Goal: Task Accomplishment & Management: Manage account settings

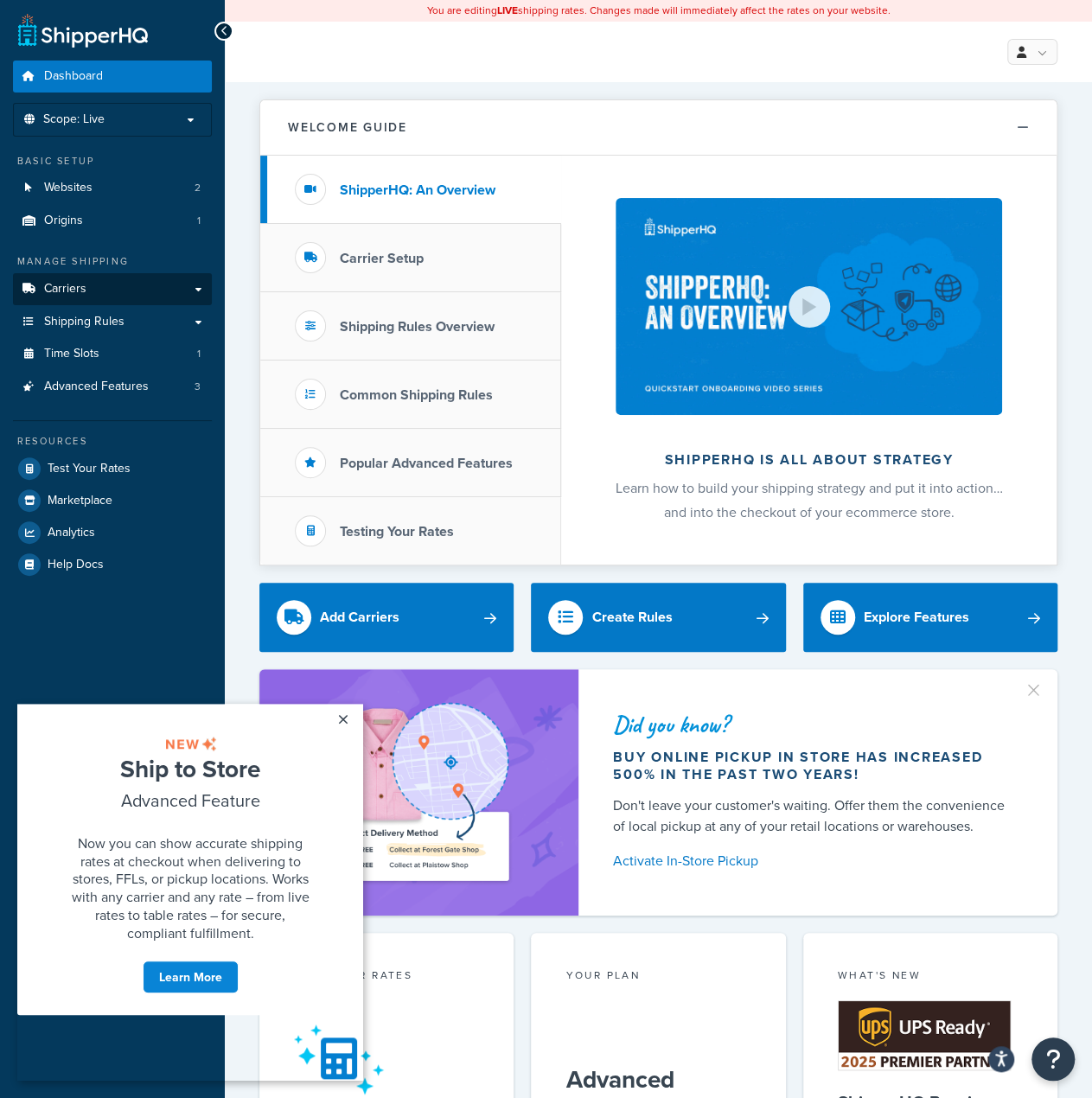
click at [90, 290] on link "Carriers" at bounding box center [112, 289] width 199 height 32
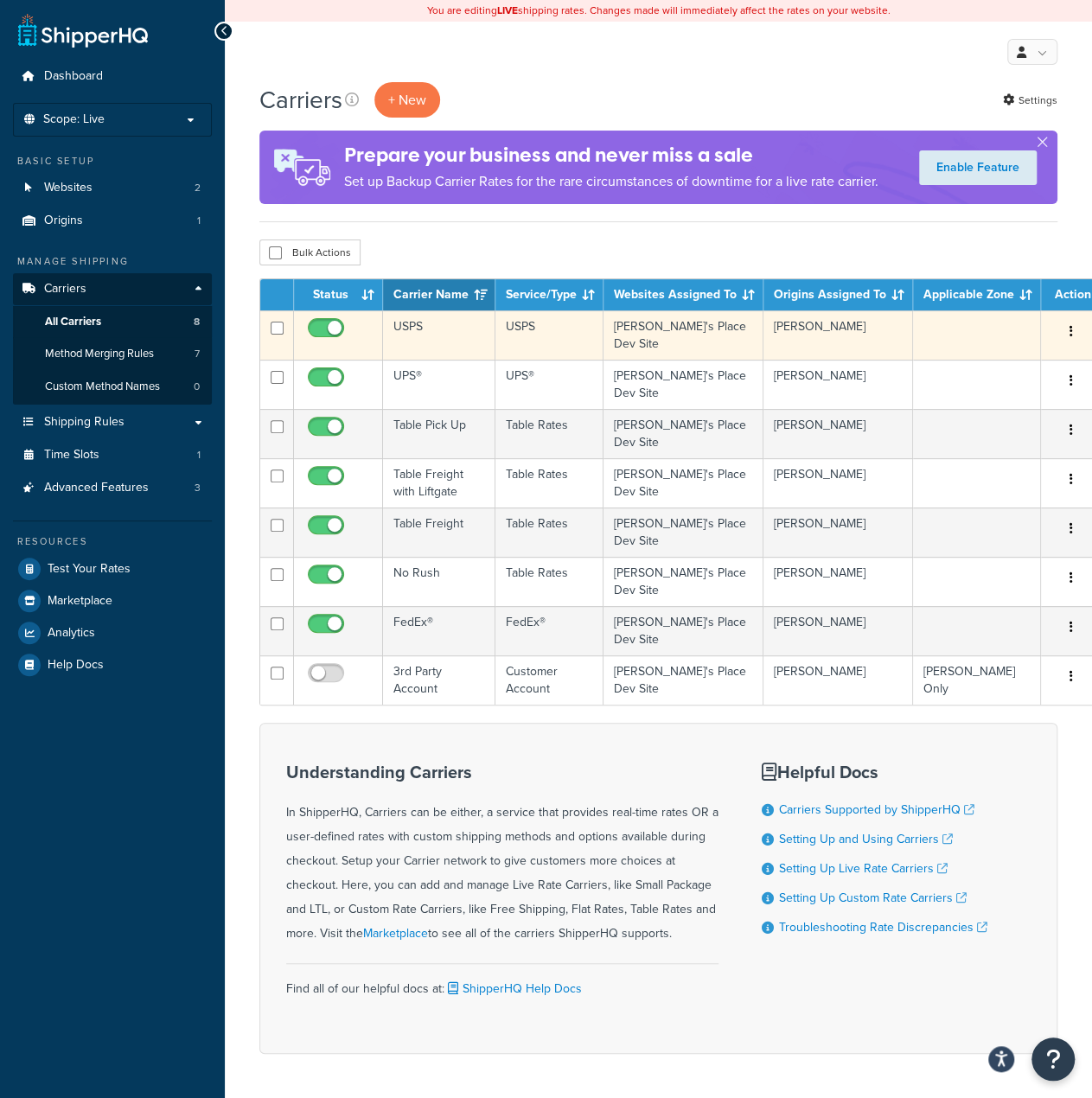
click at [1066, 327] on button "button" at bounding box center [1071, 332] width 24 height 28
click at [989, 368] on link "Edit" at bounding box center [988, 366] width 136 height 35
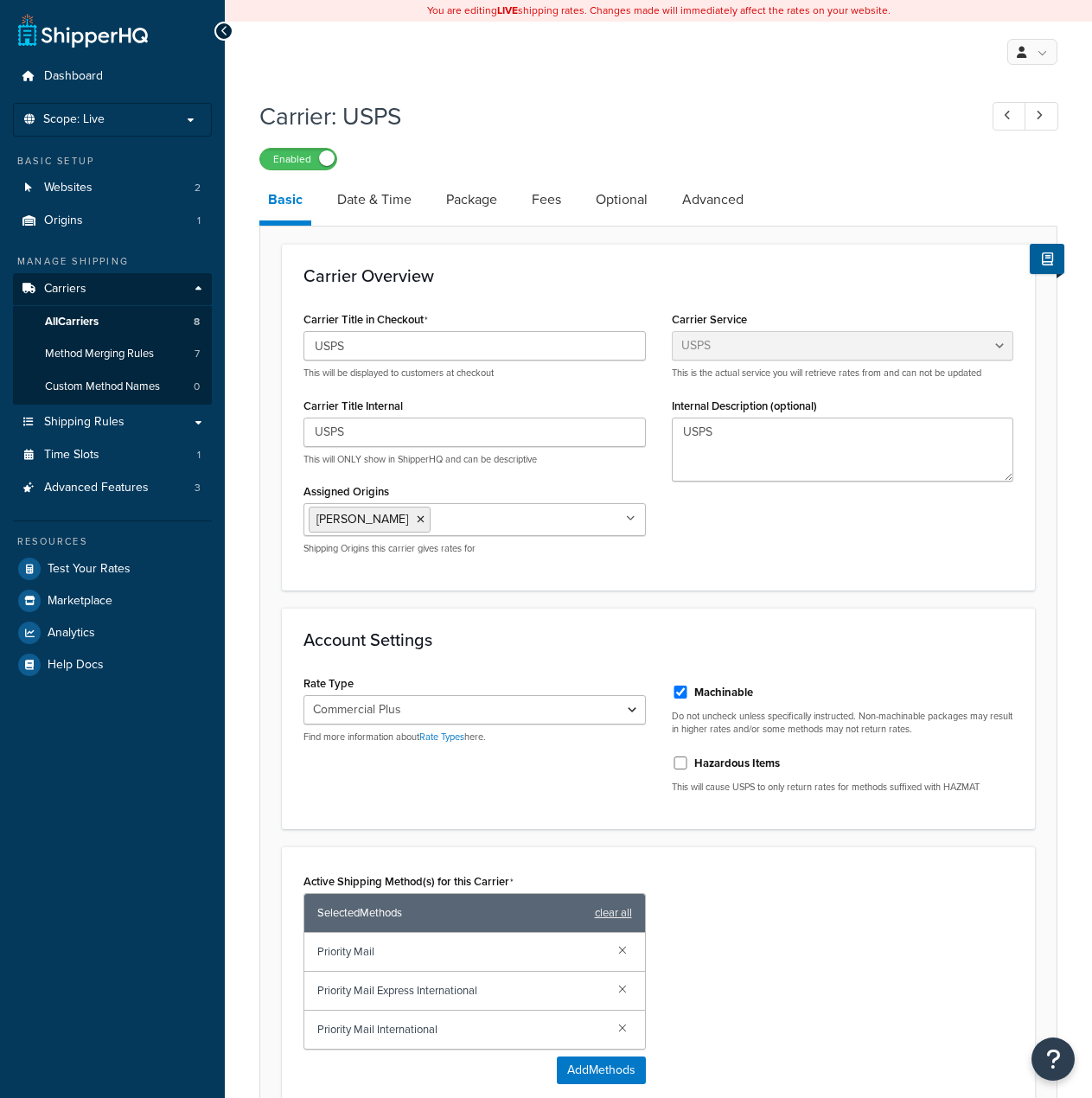
select select "usps"
select select "PLUS"
click at [489, 208] on link "Package" at bounding box center [471, 200] width 68 height 41
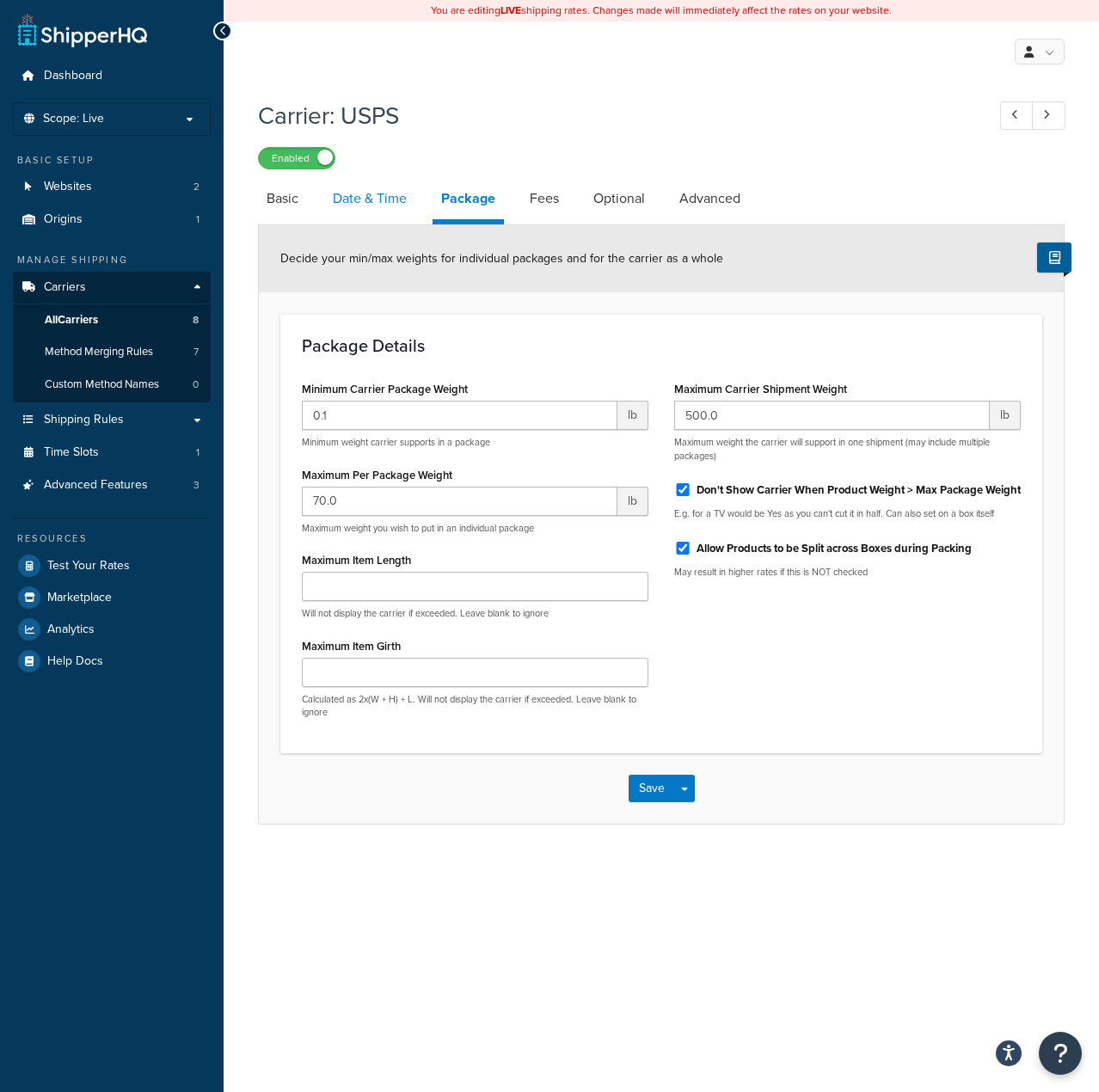
click at [393, 204] on link "Date & Time" at bounding box center [370, 199] width 91 height 41
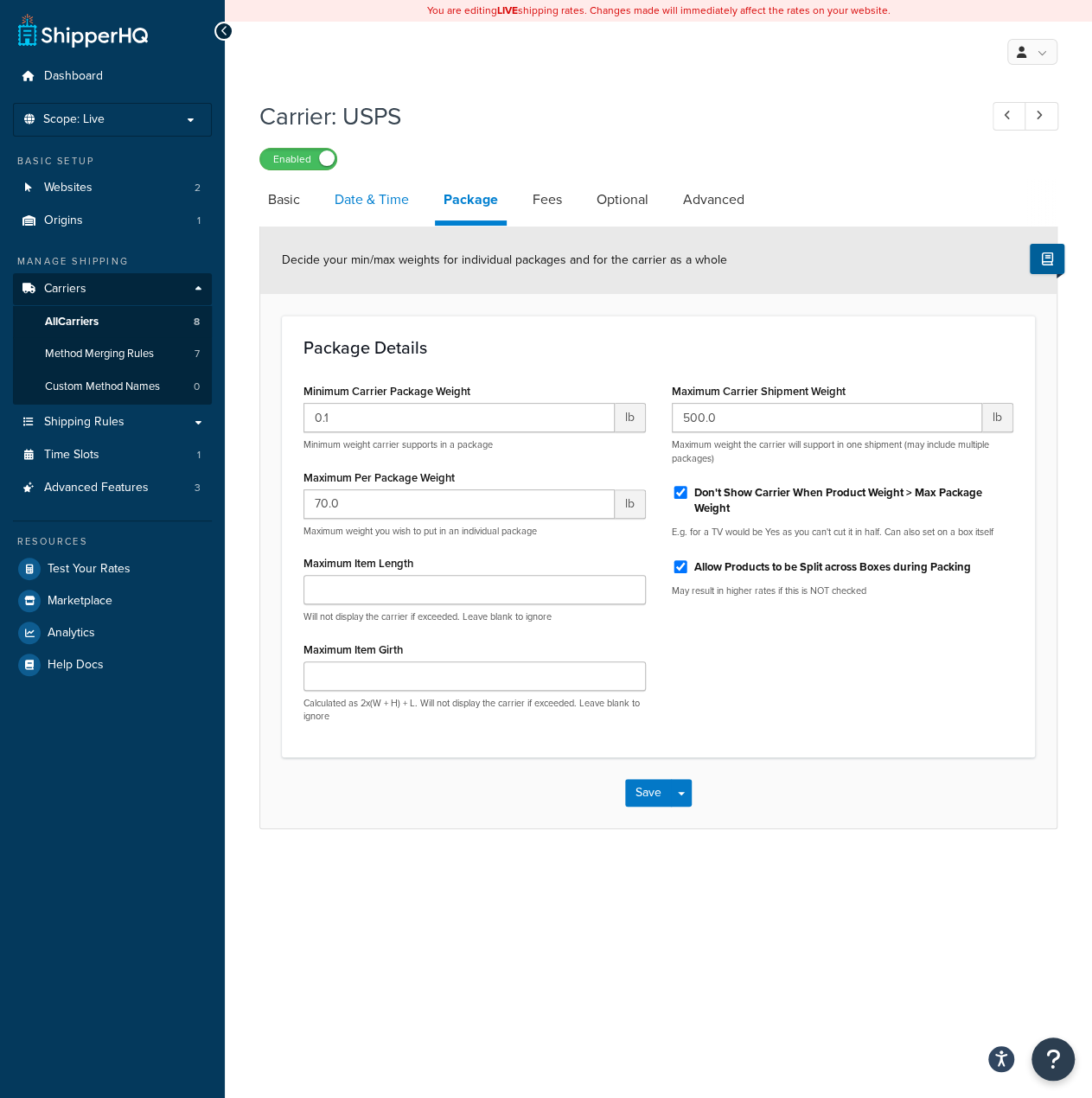
select select "MEd"
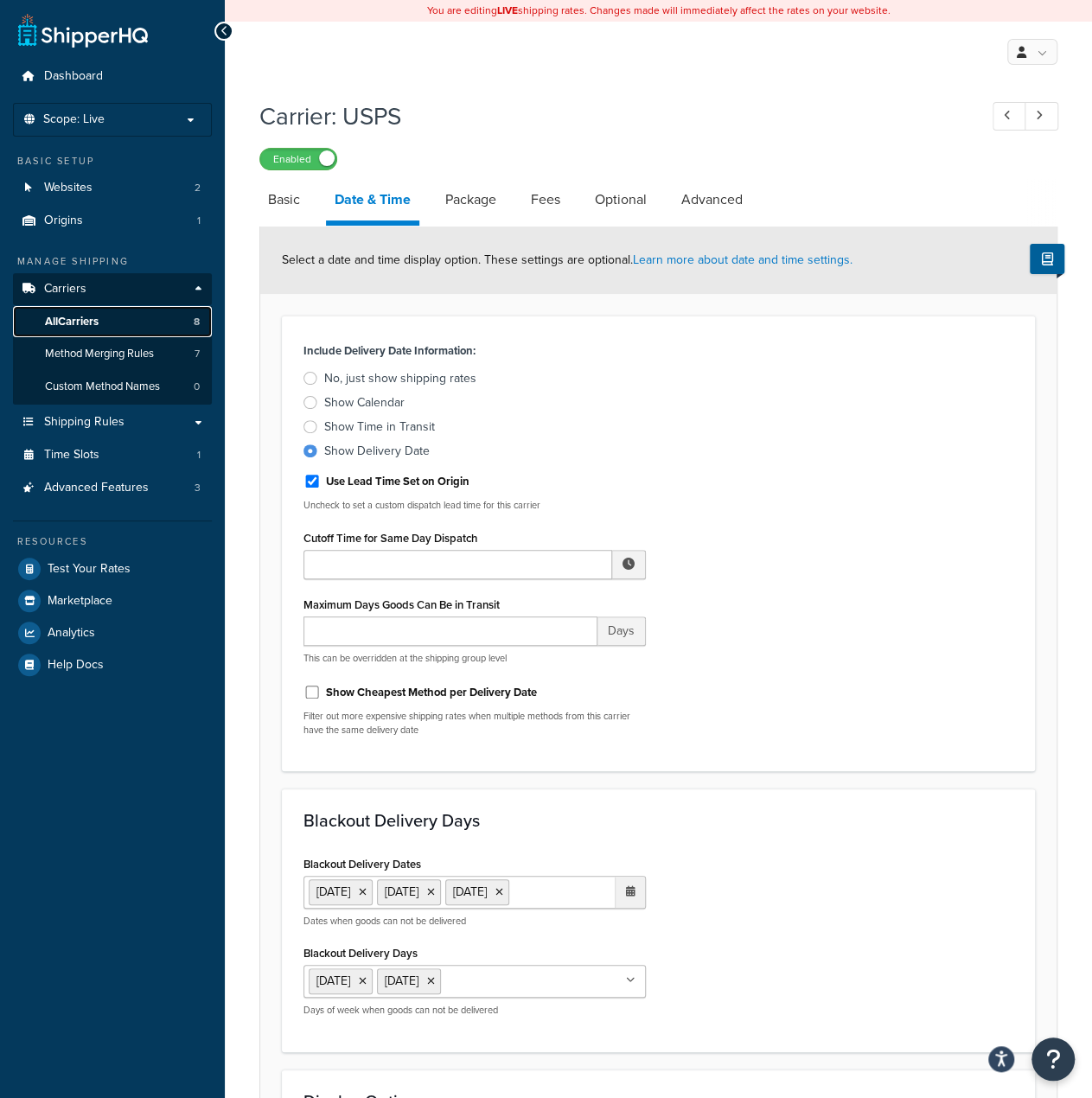
click at [113, 319] on link "All Carriers 8" at bounding box center [112, 322] width 199 height 32
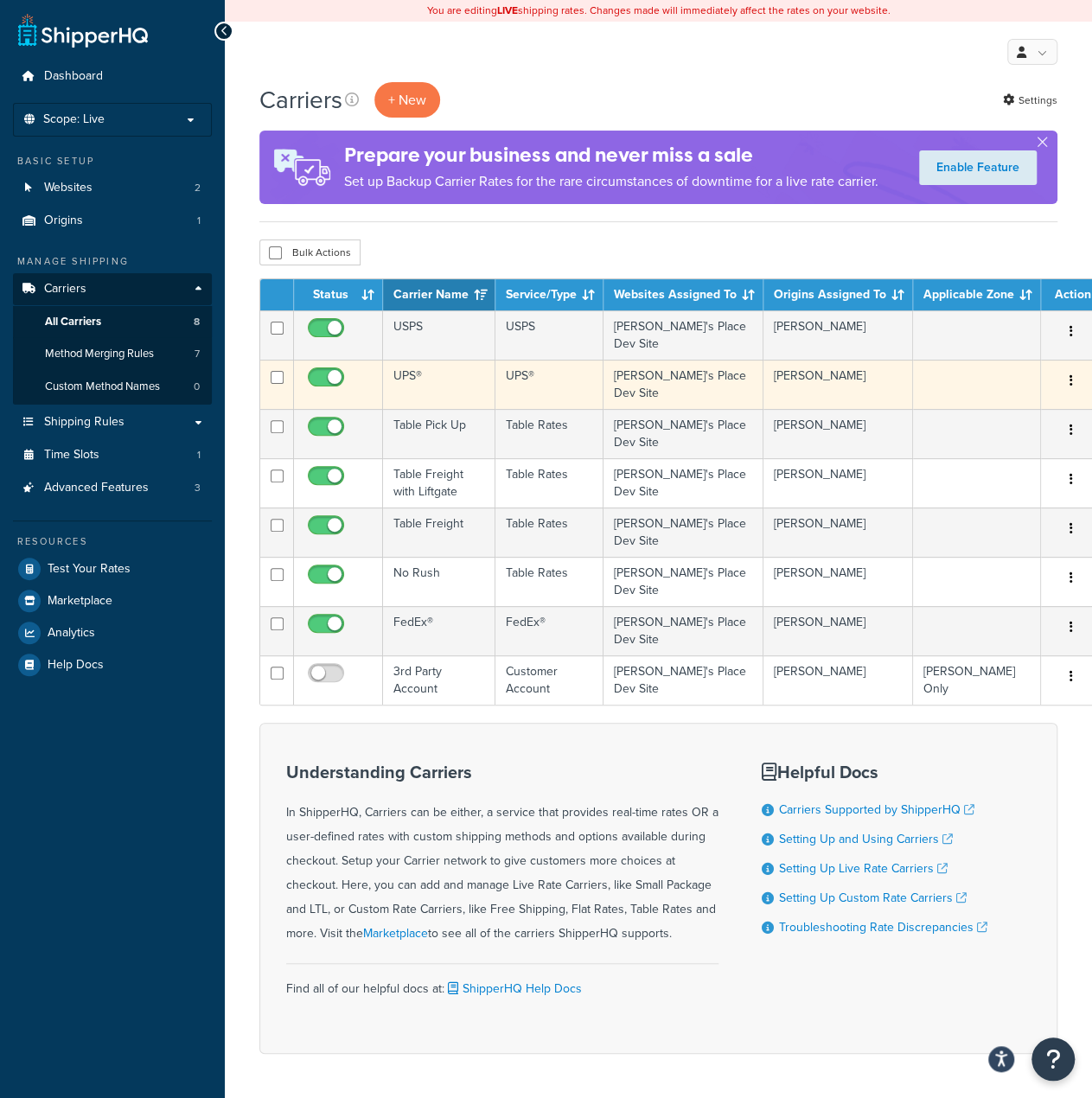
click at [408, 378] on td "UPS®" at bounding box center [439, 384] width 113 height 49
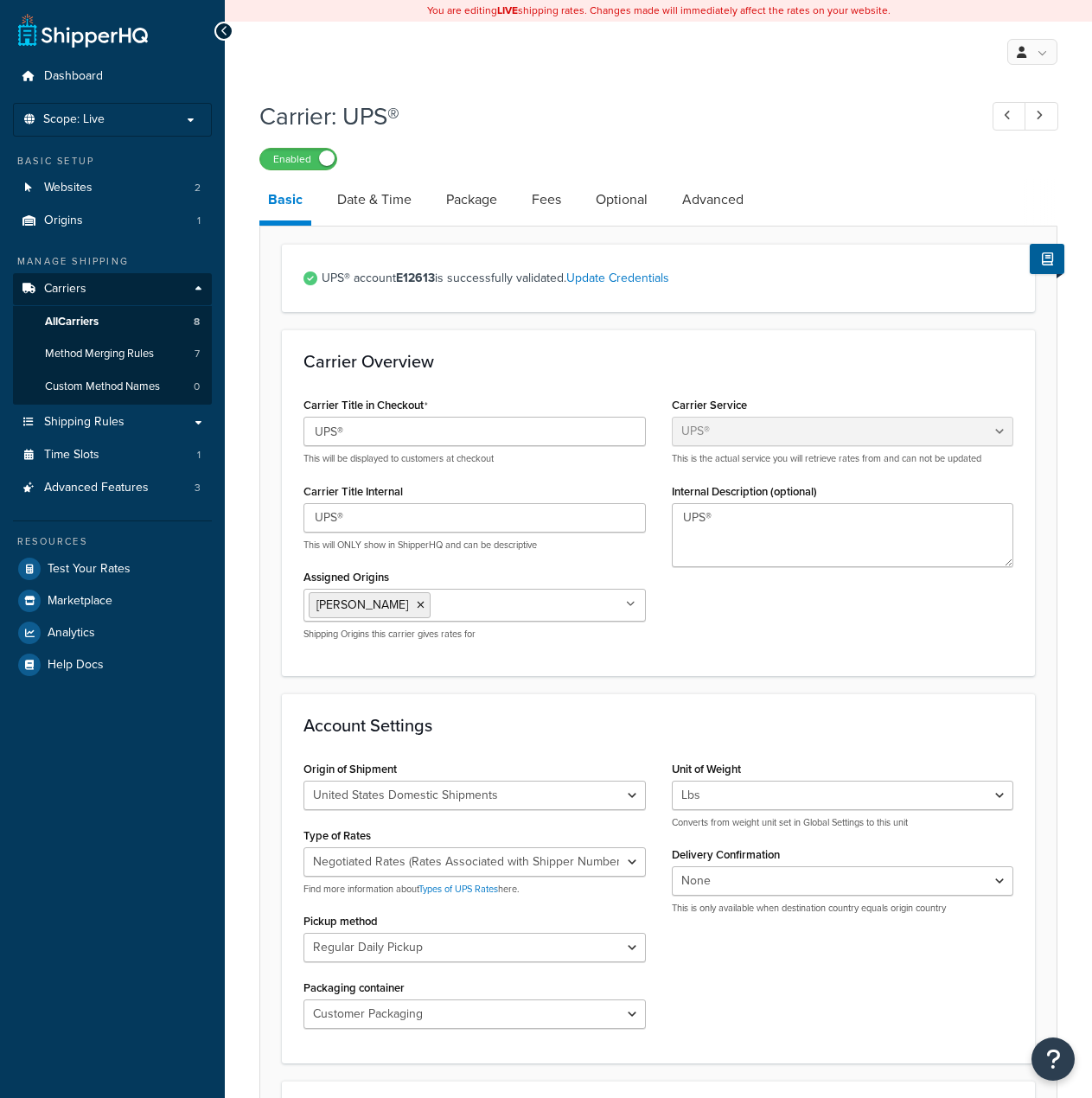
select select "ups"
click at [357, 200] on link "Date & Time" at bounding box center [374, 200] width 91 height 41
select select "MEd"
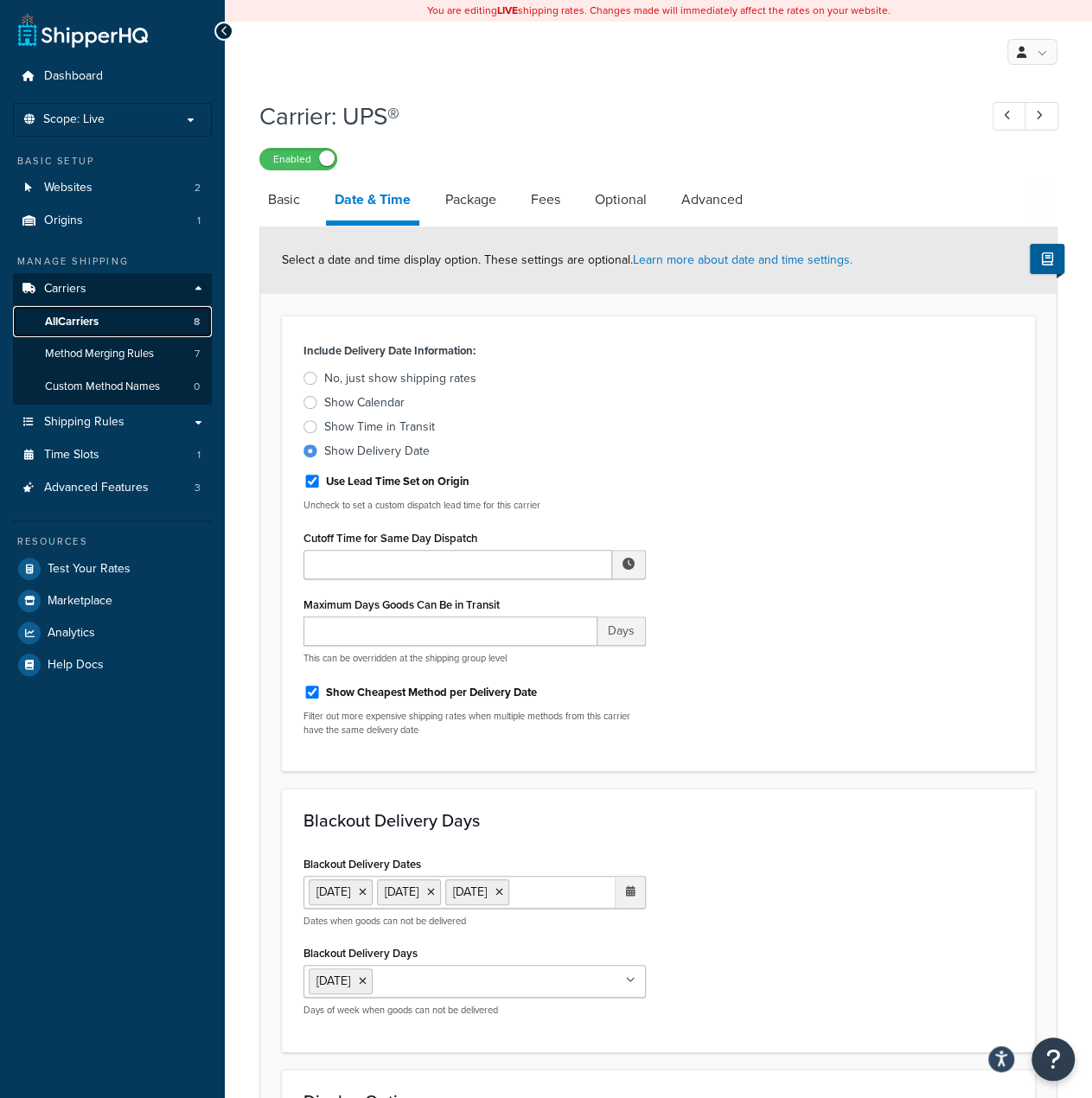
click at [67, 320] on span "All Carriers" at bounding box center [71, 322] width 53 height 15
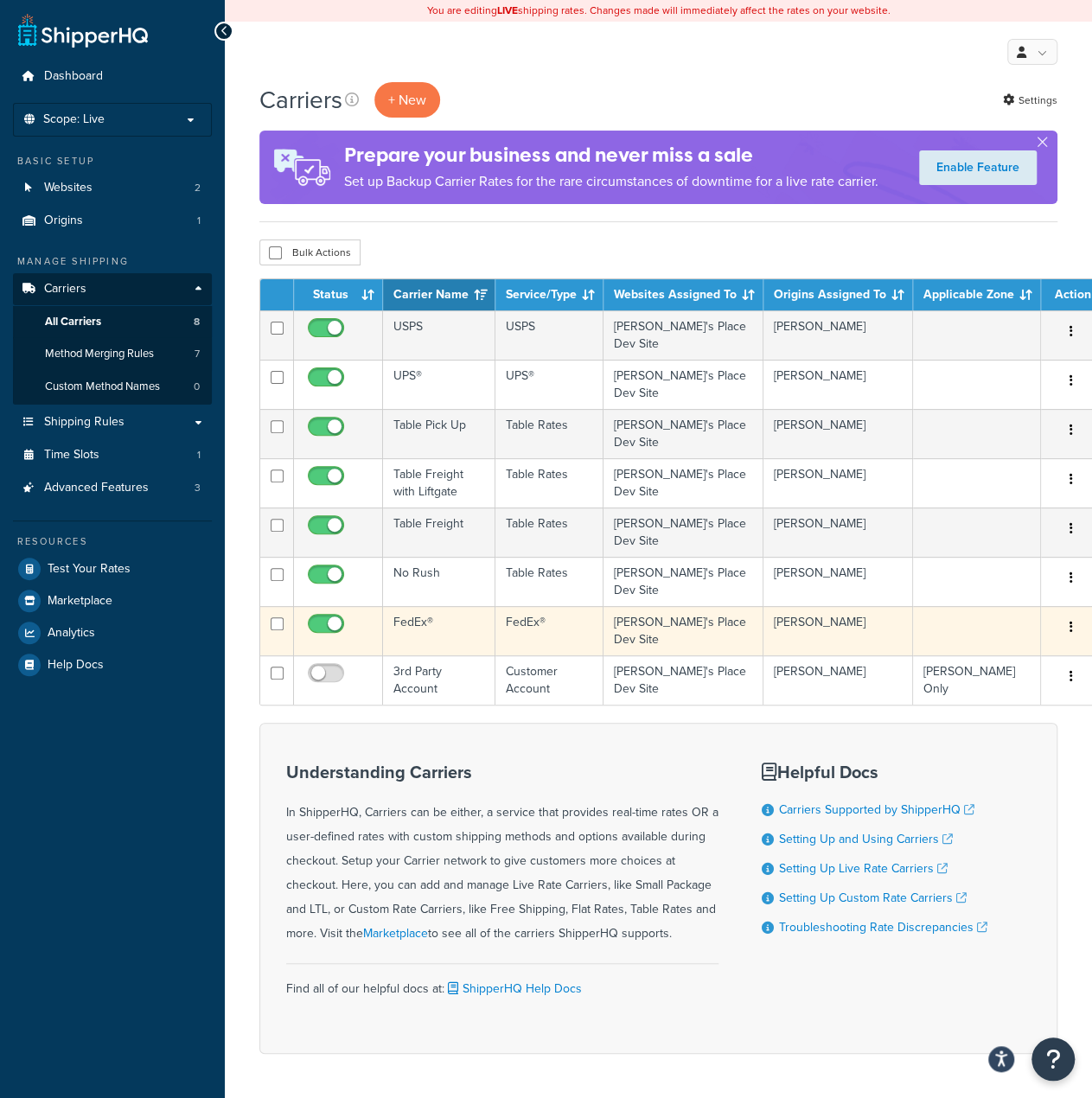
click at [408, 623] on td "FedEx®" at bounding box center [439, 631] width 113 height 49
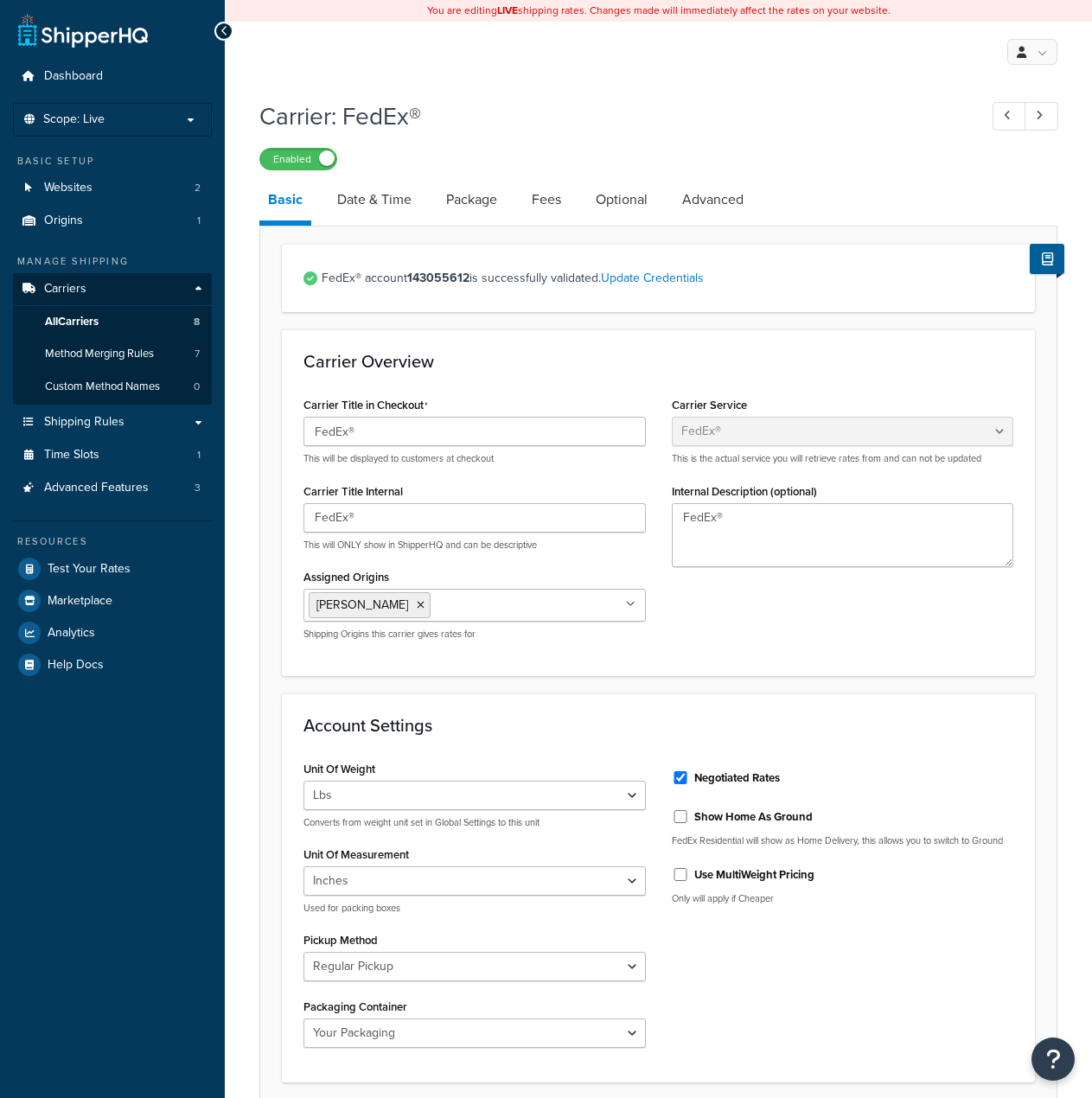
select select "fedEx"
select select "REGULAR_PICKUP"
select select "YOUR_PACKAGING"
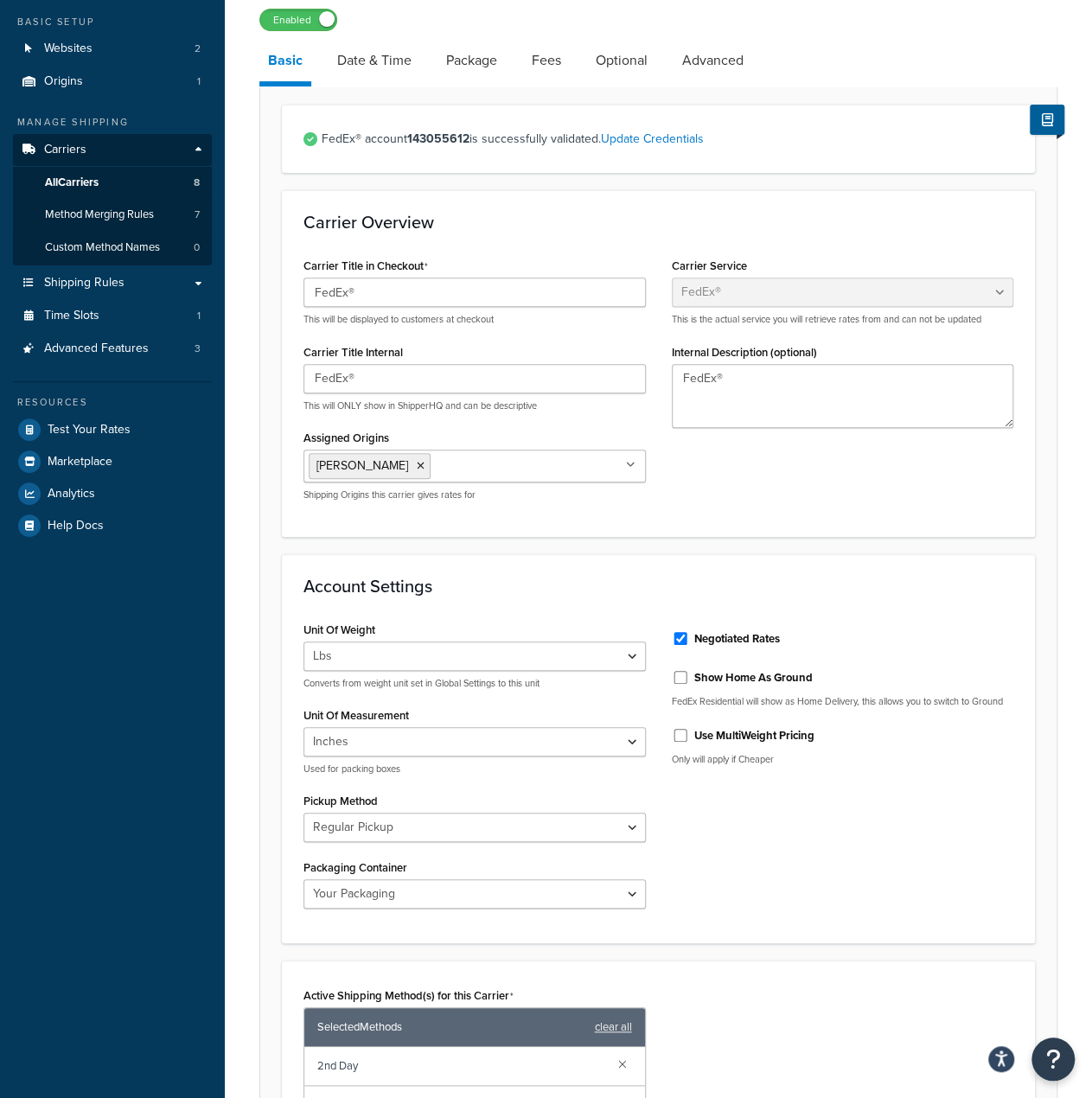
scroll to position [138, 0]
click at [370, 63] on link "Date & Time" at bounding box center [374, 62] width 91 height 41
select select "MEd"
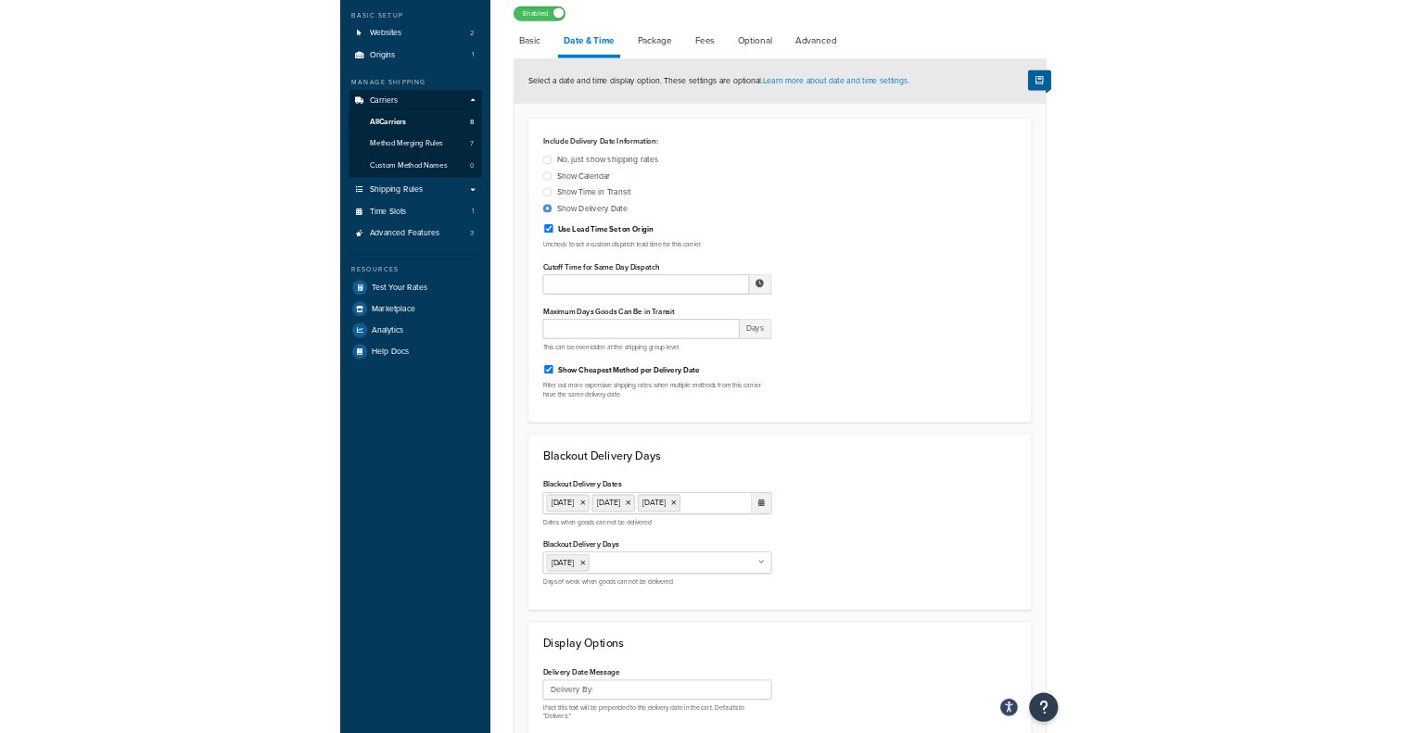
scroll to position [95, 0]
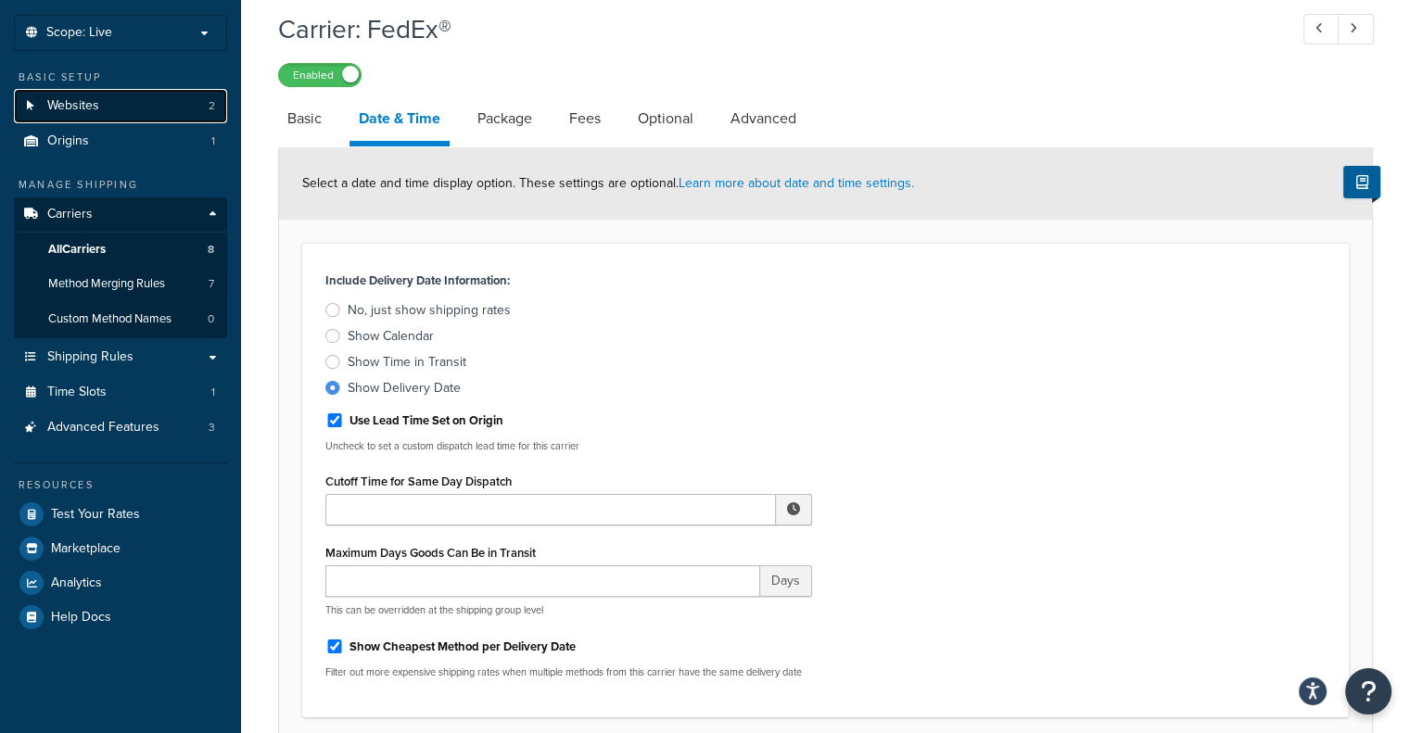
click at [93, 115] on link "Websites 2" at bounding box center [120, 106] width 213 height 34
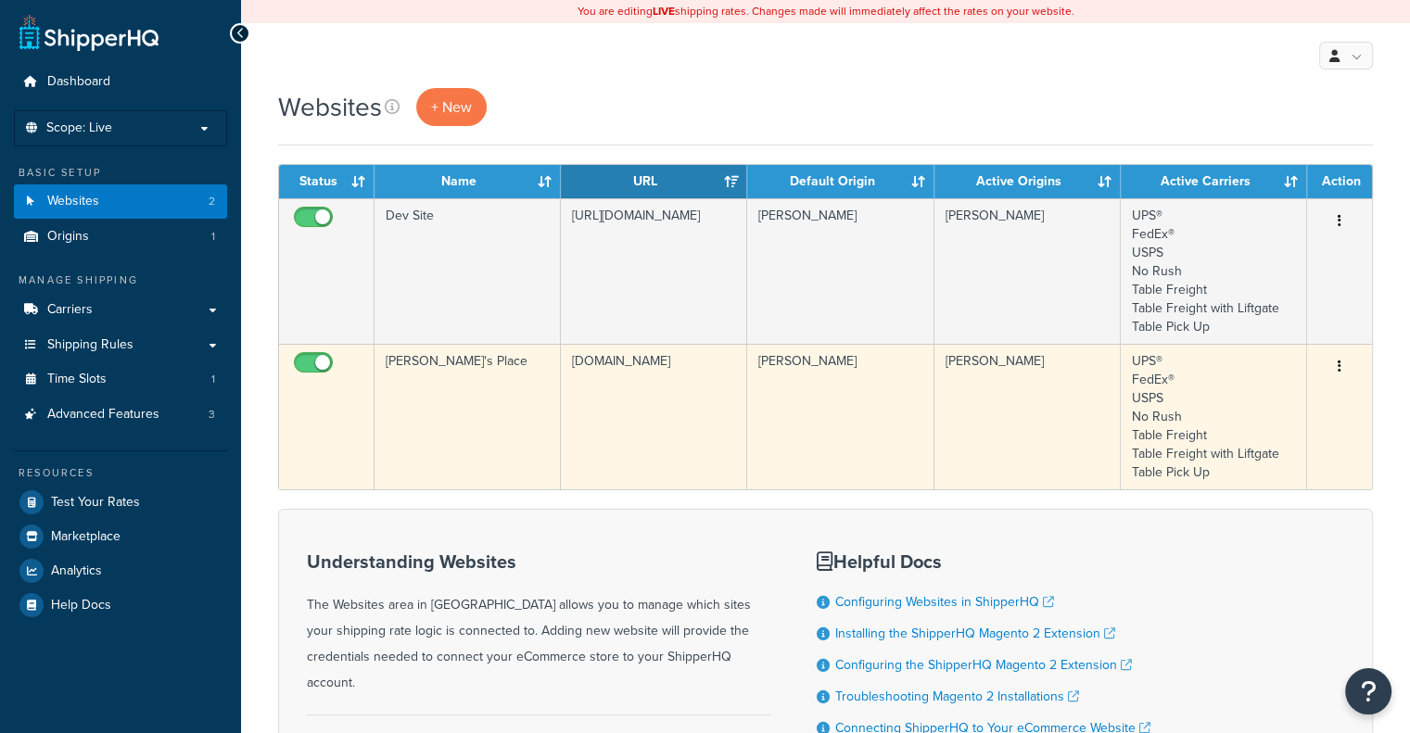
click at [424, 404] on td "[PERSON_NAME]'s Place" at bounding box center [468, 417] width 186 height 146
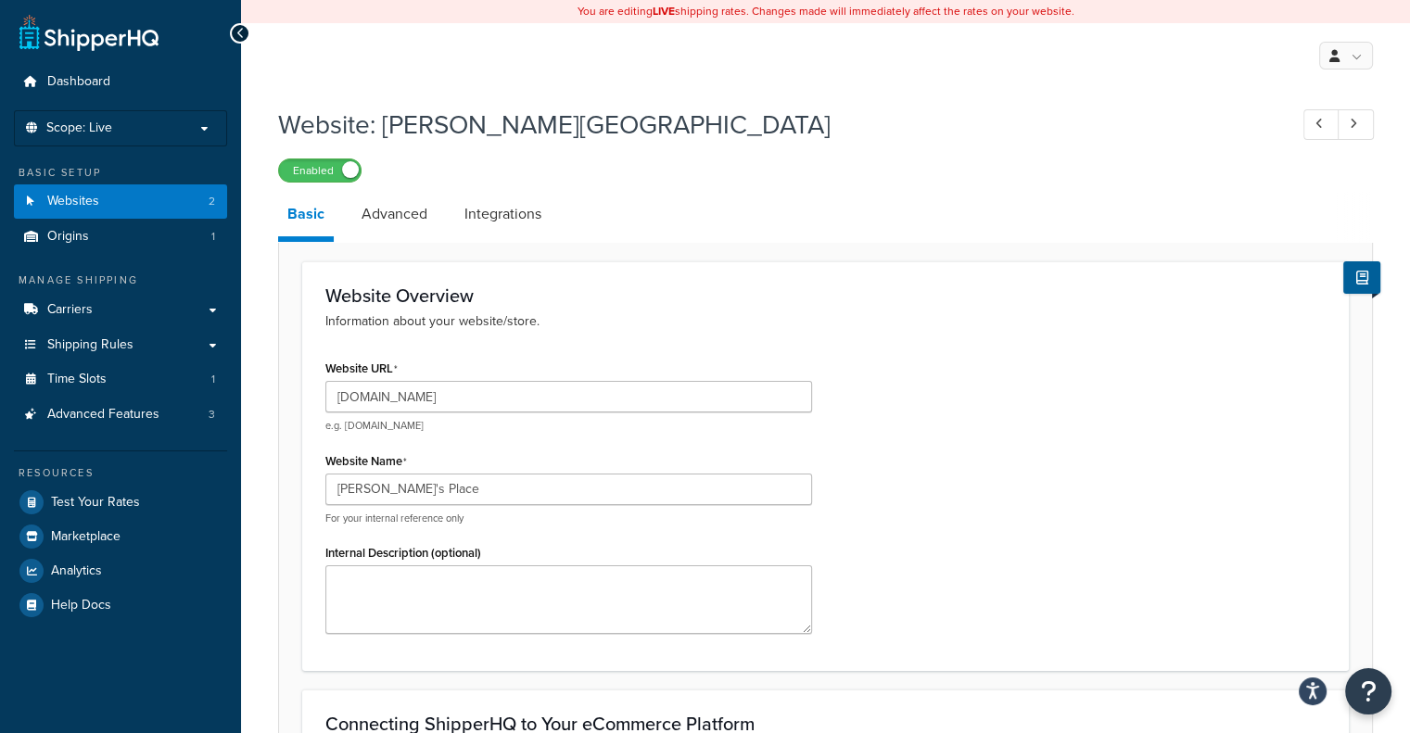
click at [399, 184] on div "Website: [PERSON_NAME]'s Place Enabled Basic Advanced Integrations Website Over…" at bounding box center [825, 650] width 1095 height 1106
click at [398, 212] on link "Advanced" at bounding box center [394, 214] width 84 height 44
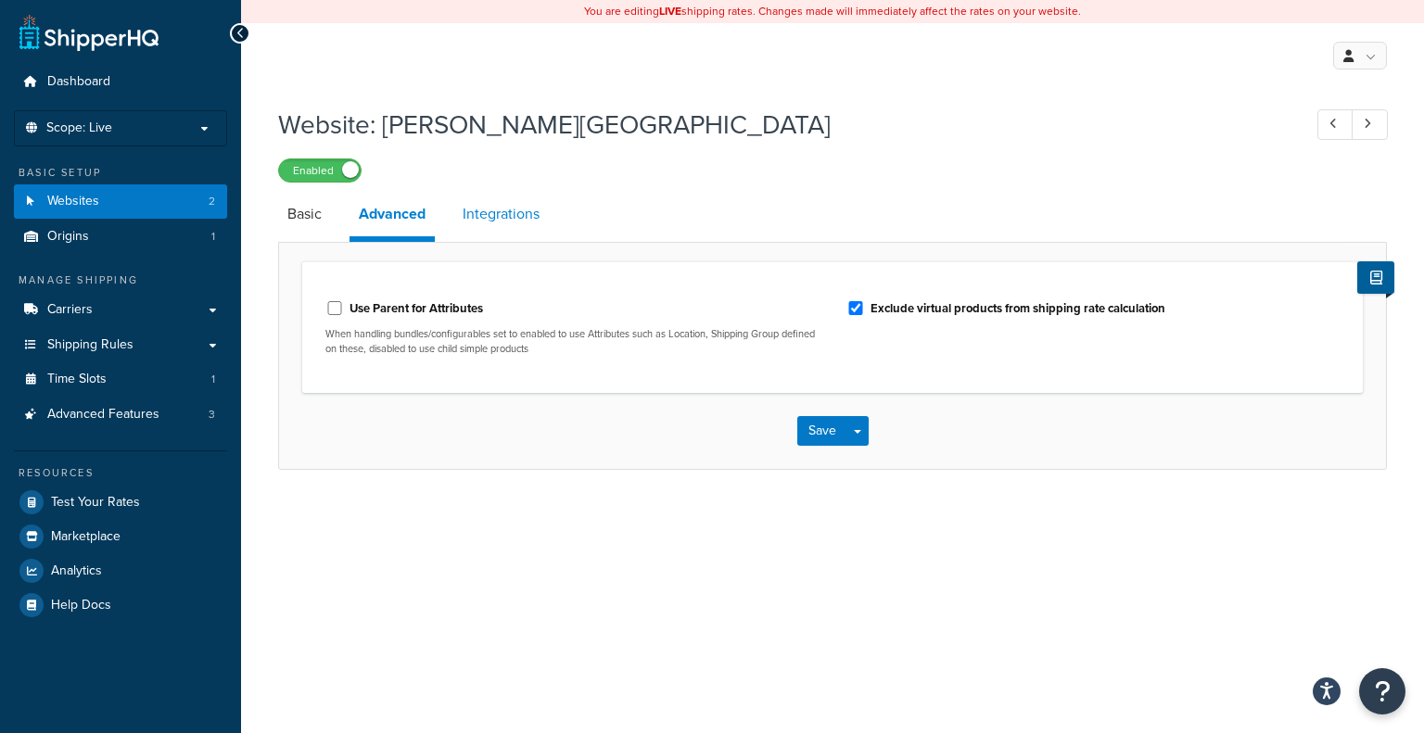
click at [493, 225] on link "Integrations" at bounding box center [500, 214] width 95 height 44
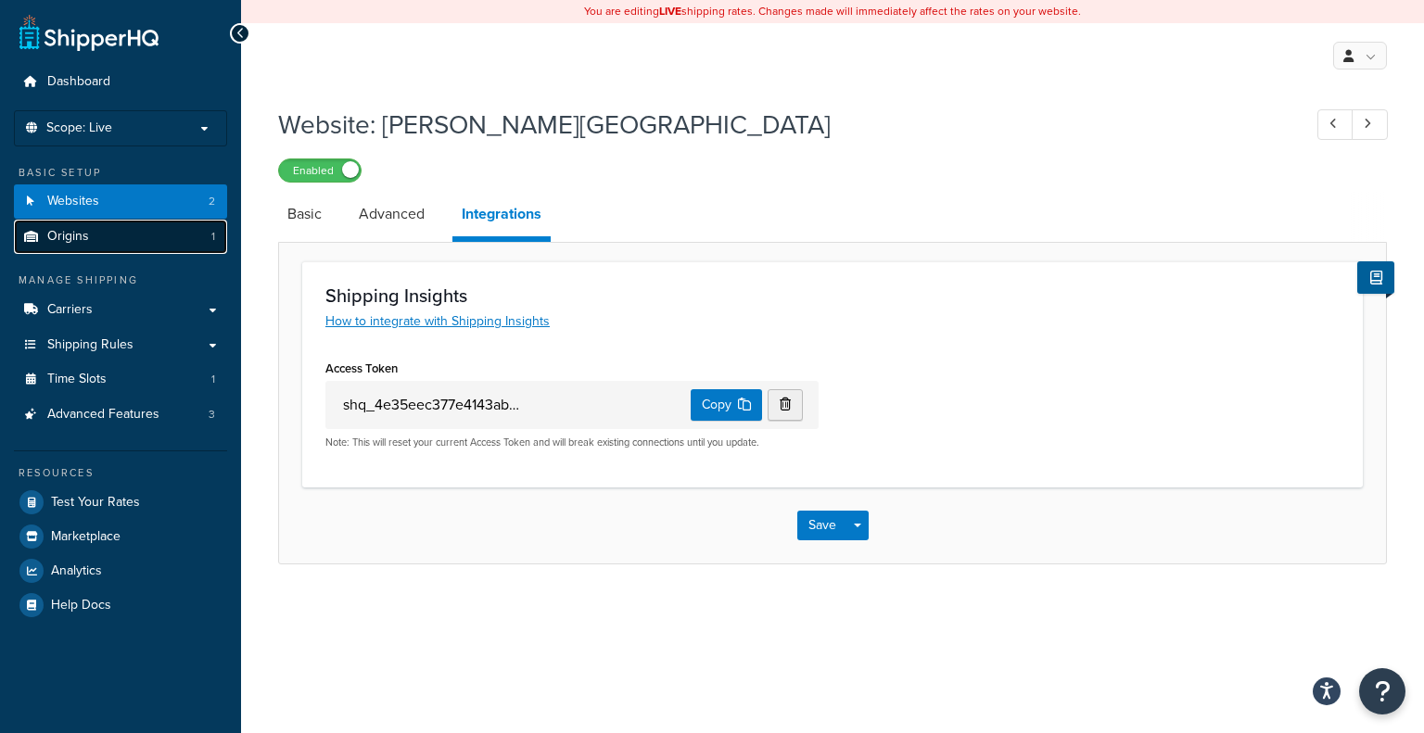
click at [84, 242] on span "Origins" at bounding box center [68, 237] width 42 height 16
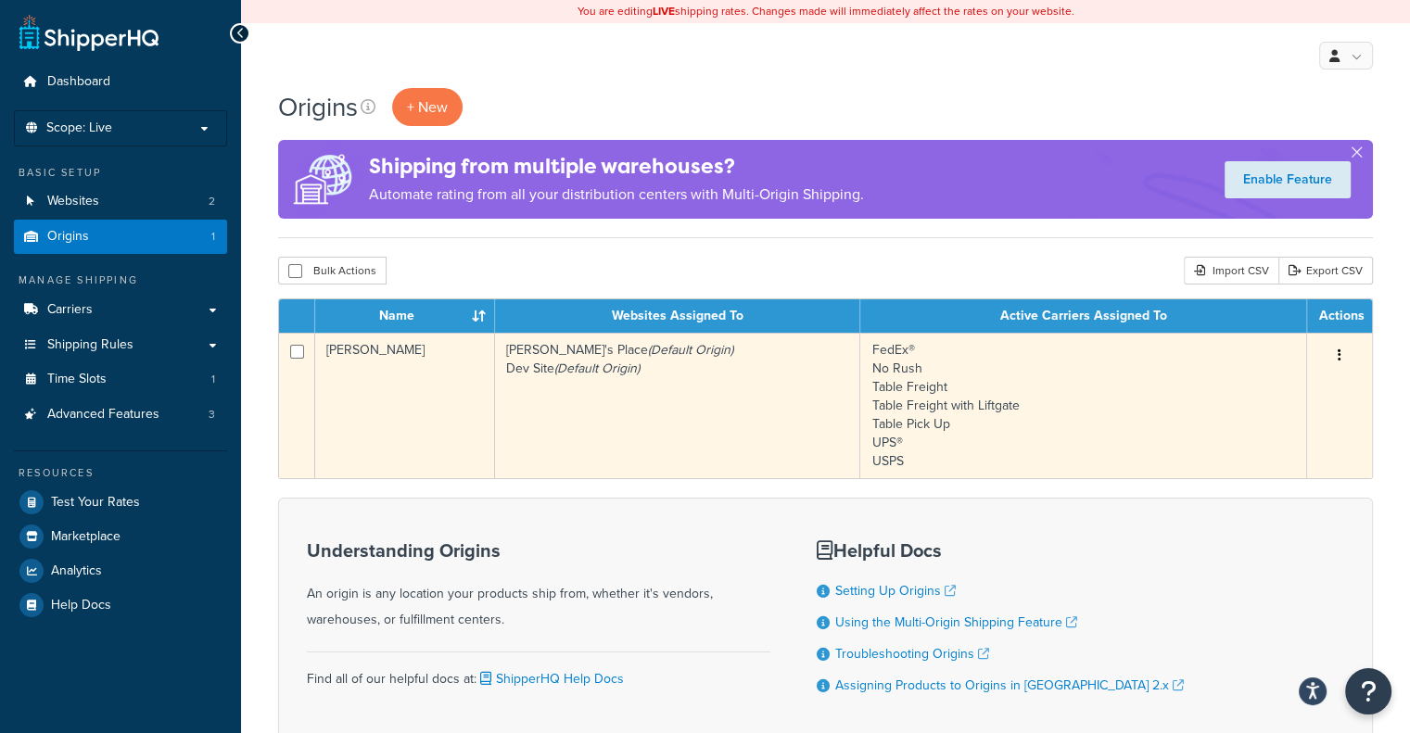
click at [560, 394] on td "[PERSON_NAME]'s Place (Default Origin) Dev Site (Default Origin)" at bounding box center [677, 406] width 365 height 146
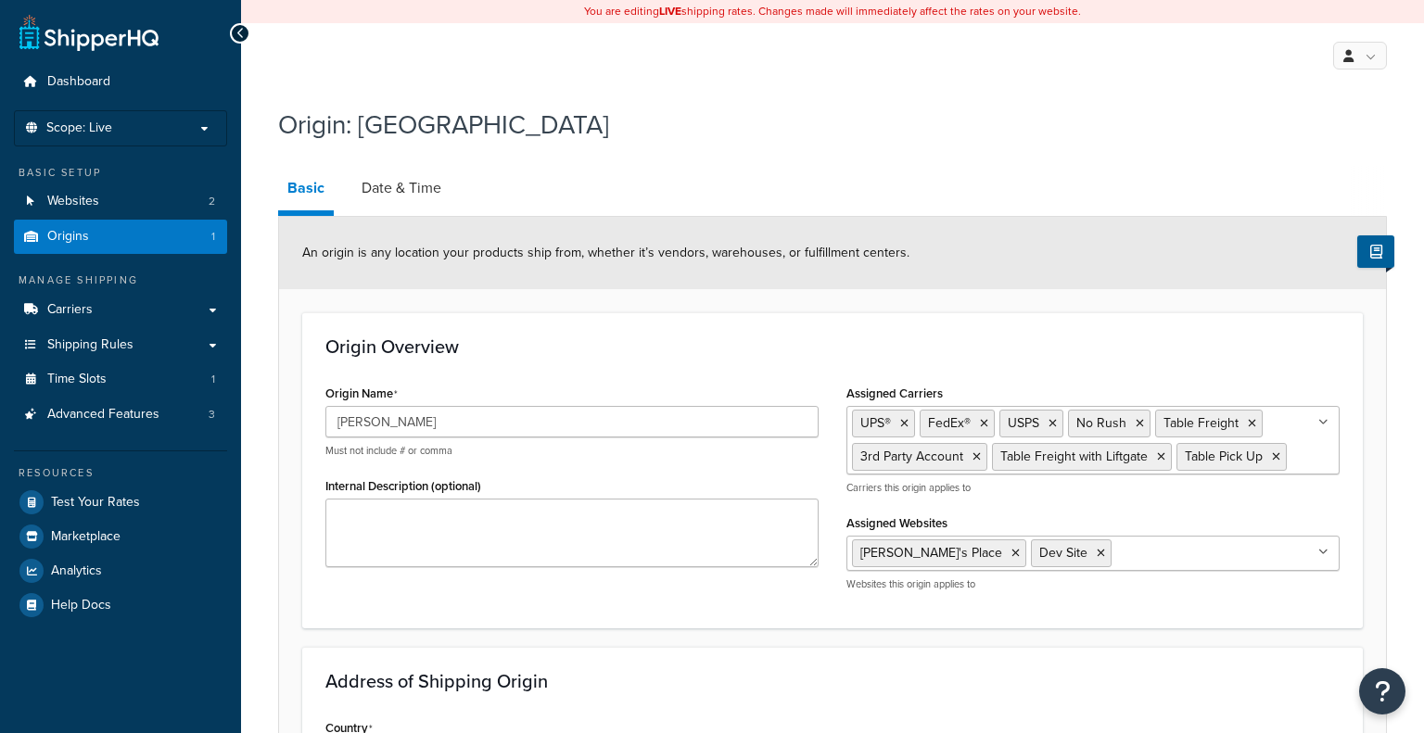
select select "49"
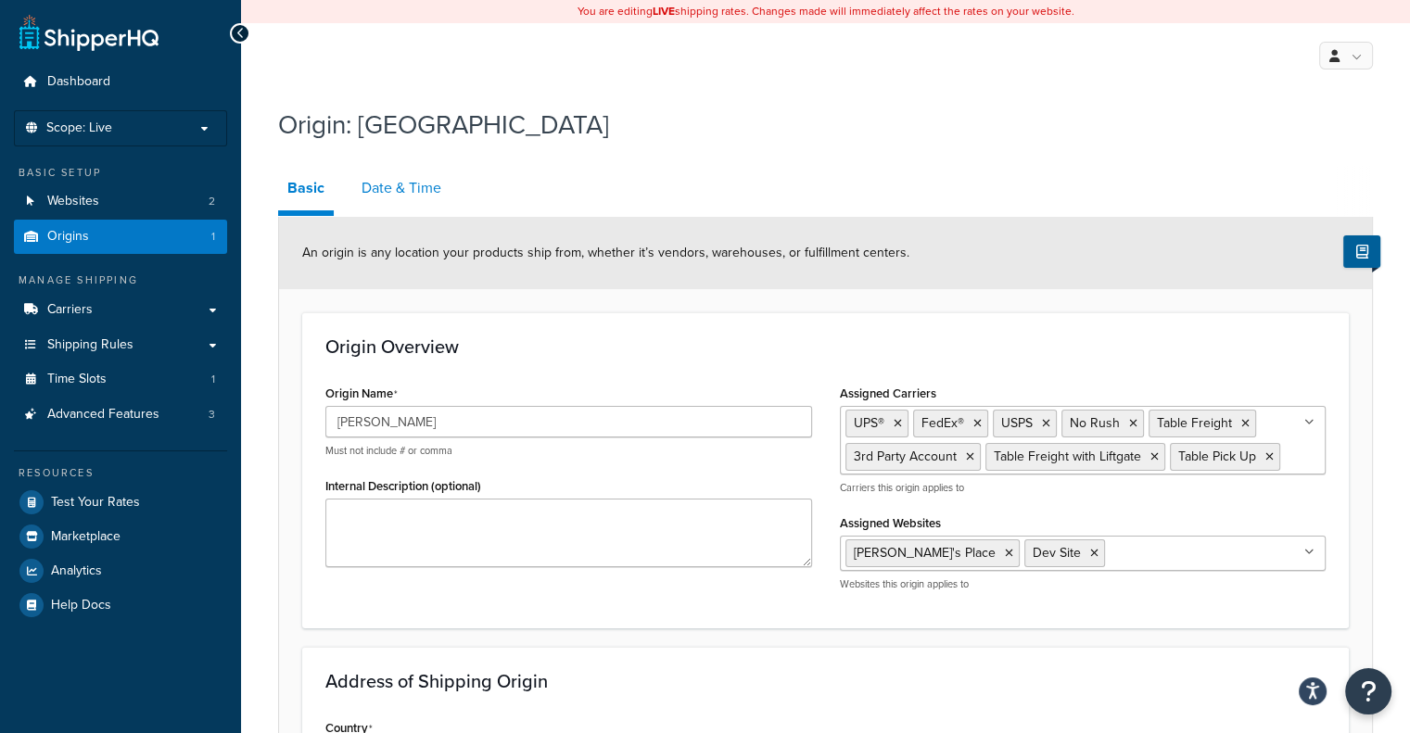
click at [382, 183] on link "Date & Time" at bounding box center [401, 188] width 98 height 44
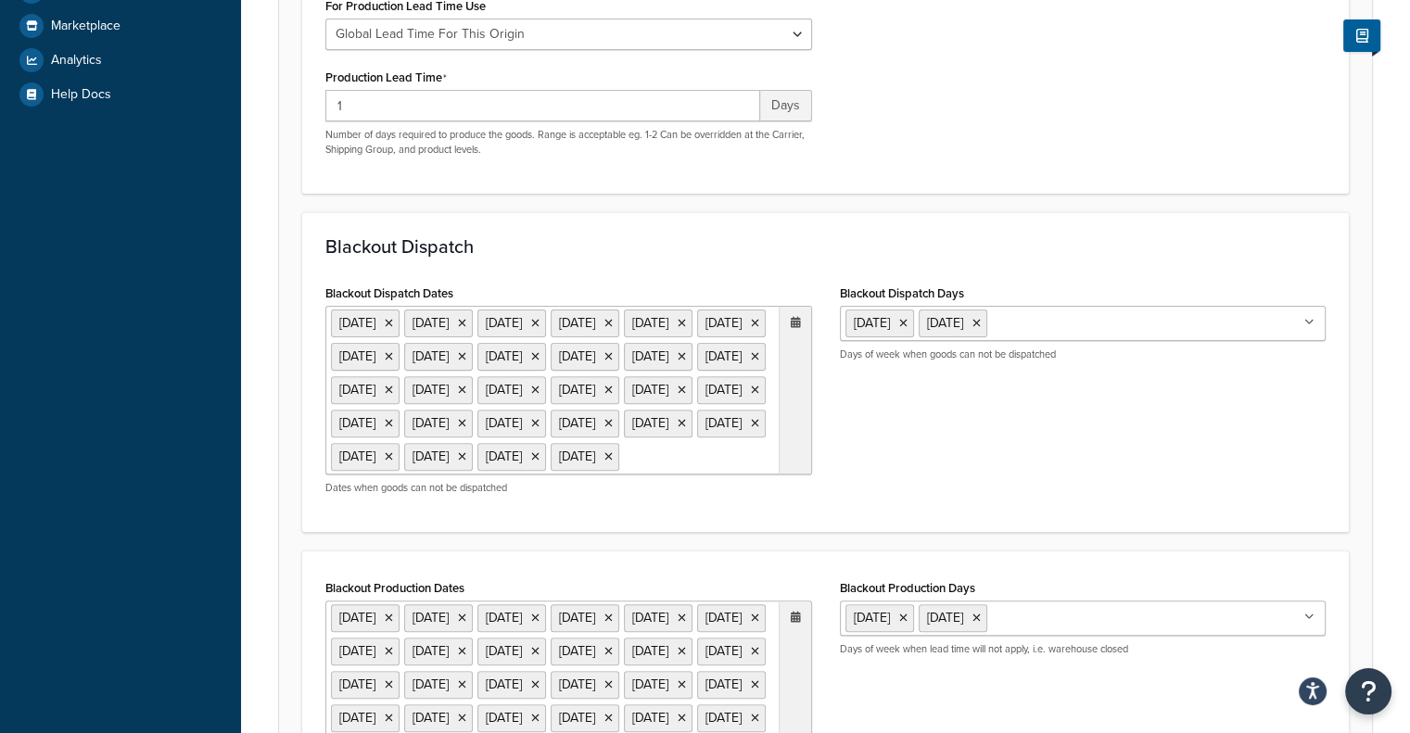
scroll to position [512, 0]
click at [894, 508] on div "Blackout Dispatch Dates 1 Jan 2024 2 Jan 2024 29 Mar 2024 24 May 2024 27 May 20…" at bounding box center [825, 393] width 1028 height 229
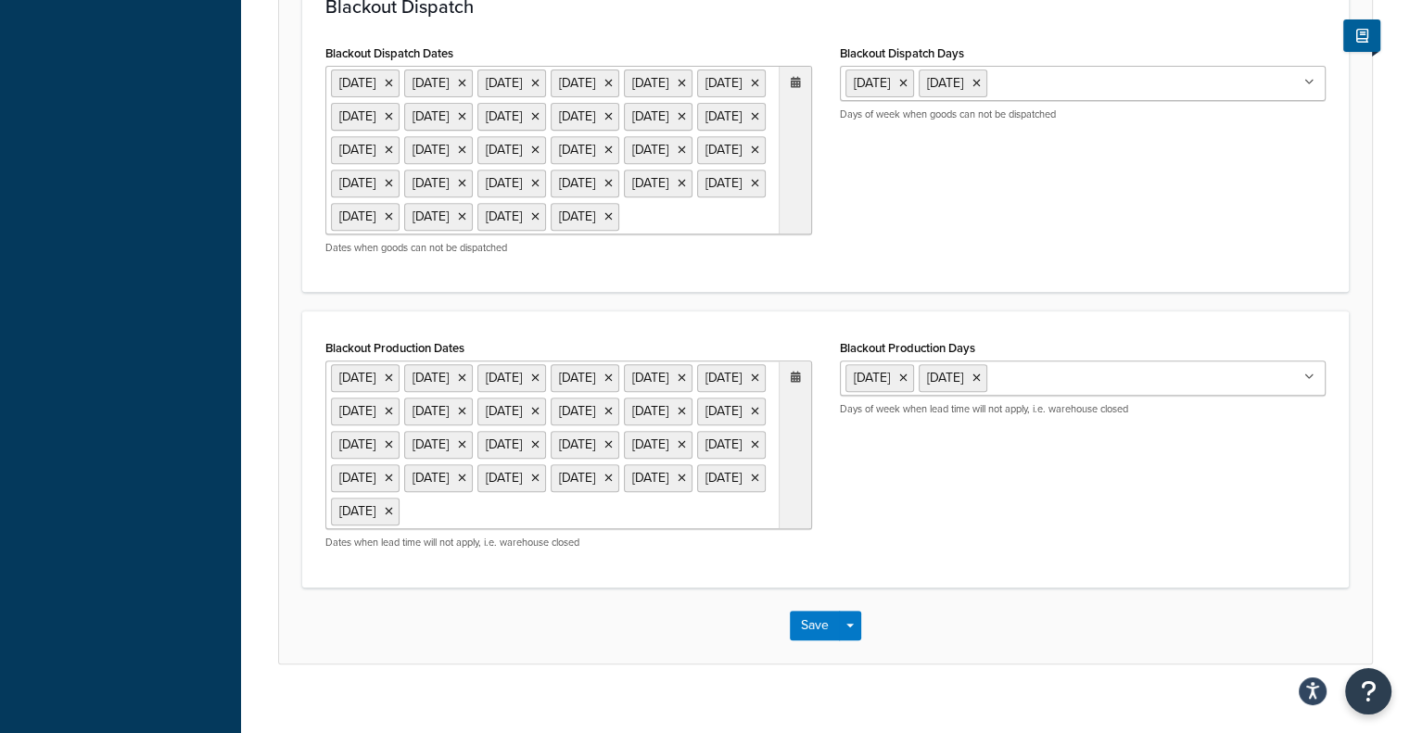
scroll to position [748, 0]
